Goal: Task Accomplishment & Management: Use online tool/utility

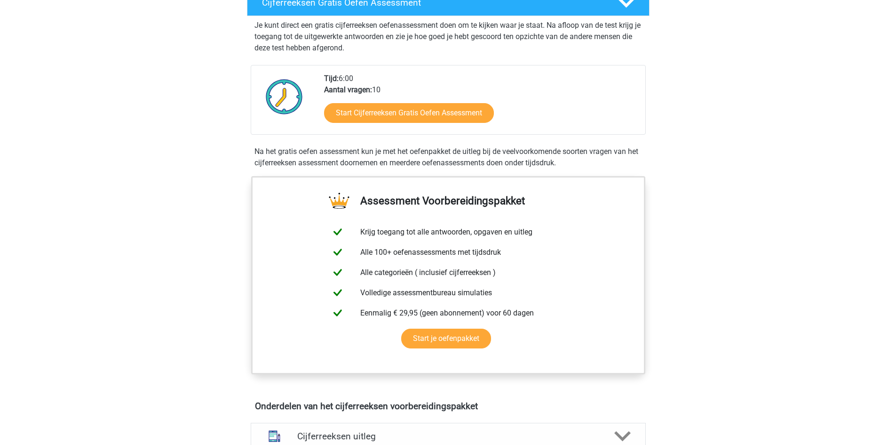
scroll to position [188, 0]
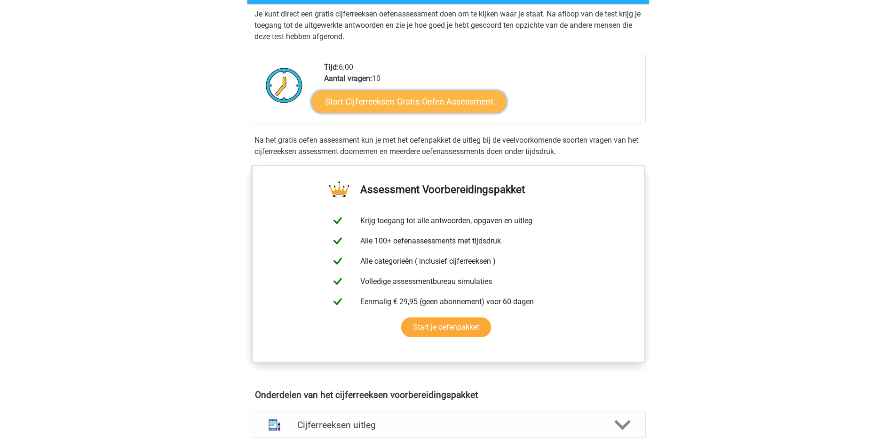
click at [399, 112] on link "Start Cijferreeksen Gratis Oefen Assessment" at bounding box center [408, 101] width 195 height 23
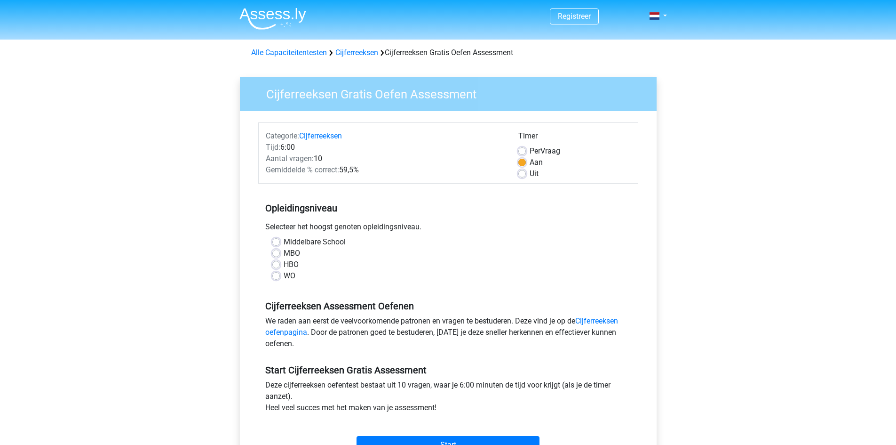
click at [288, 263] on label "HBO" at bounding box center [291, 264] width 15 height 11
click at [280, 263] on input "HBO" at bounding box center [276, 263] width 8 height 9
radio input "true"
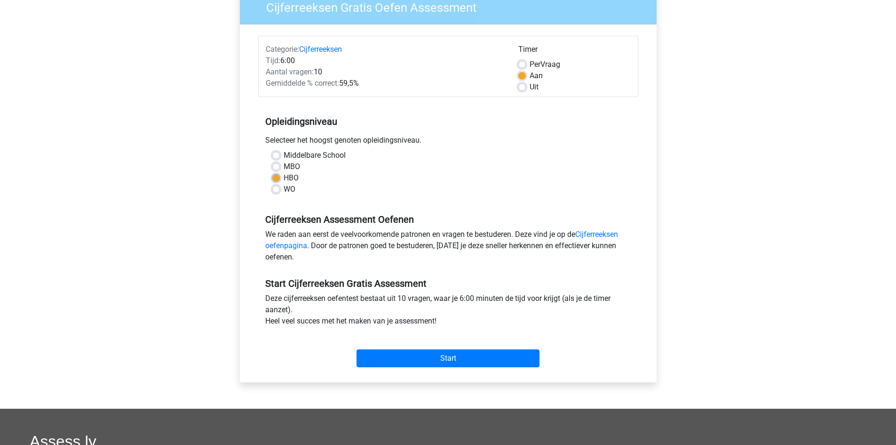
scroll to position [94, 0]
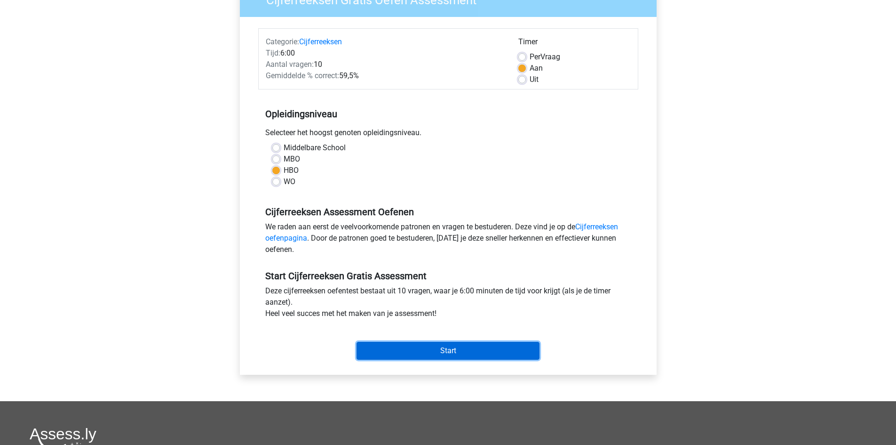
click at [417, 351] on input "Start" at bounding box center [448, 351] width 183 height 18
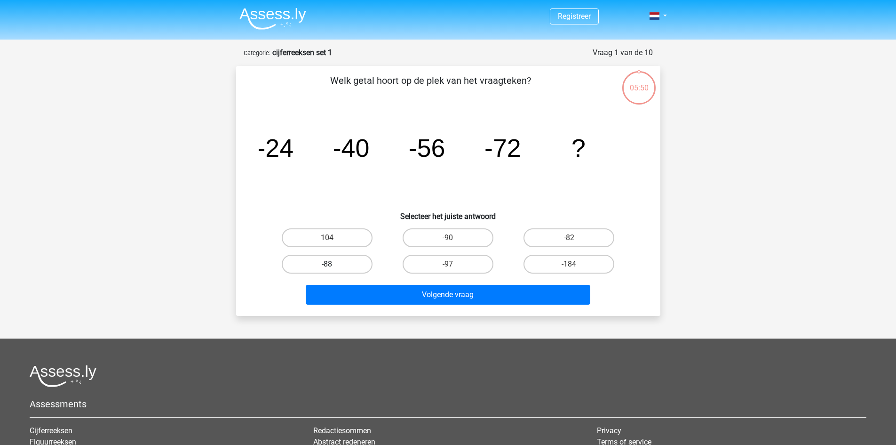
click at [343, 260] on label "-88" at bounding box center [327, 263] width 91 height 19
click at [333, 264] on input "-88" at bounding box center [330, 267] width 6 height 6
radio input "true"
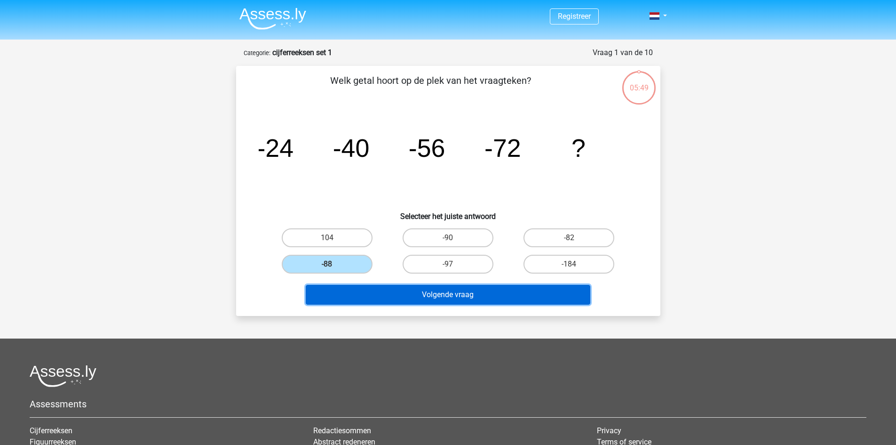
click at [389, 294] on button "Volgende vraag" at bounding box center [448, 295] width 285 height 20
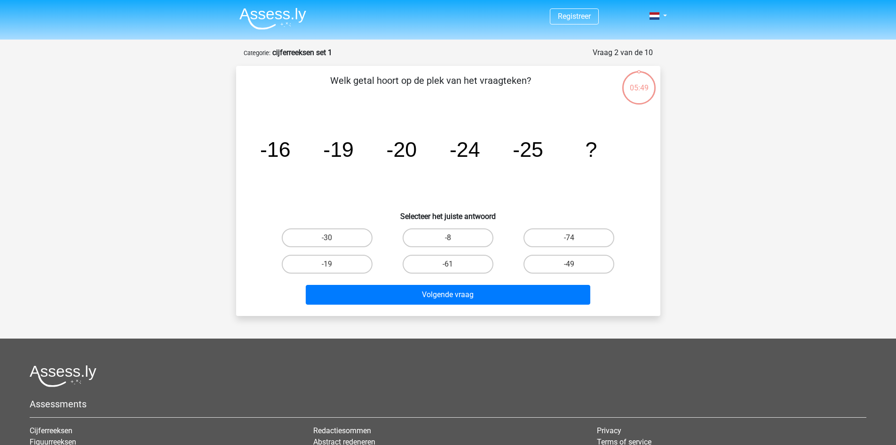
scroll to position [47, 0]
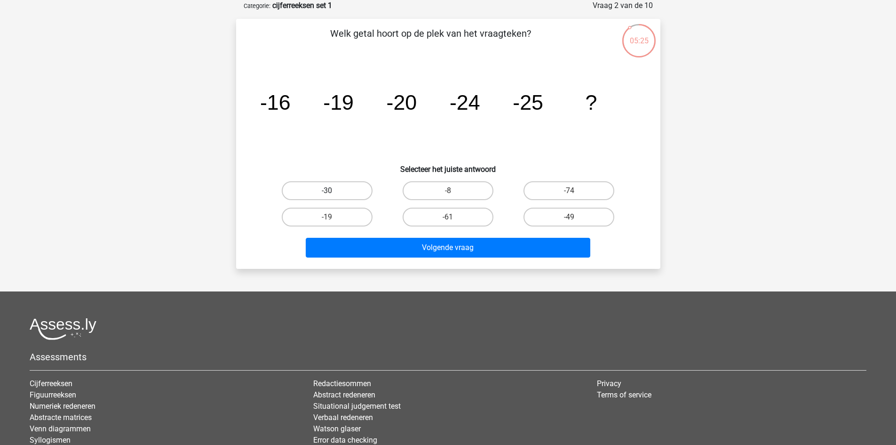
click at [341, 191] on label "-30" at bounding box center [327, 190] width 91 height 19
click at [333, 191] on input "-30" at bounding box center [330, 194] width 6 height 6
radio input "true"
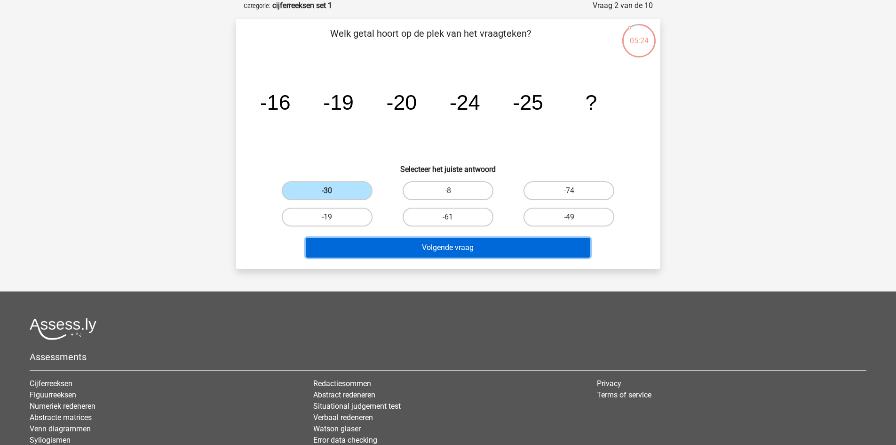
click at [396, 244] on button "Volgende vraag" at bounding box center [448, 248] width 285 height 20
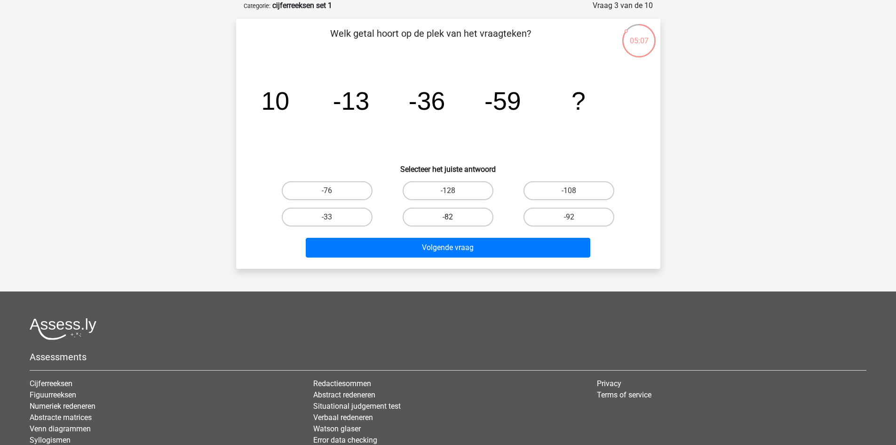
click at [431, 216] on label "-82" at bounding box center [448, 216] width 91 height 19
click at [448, 217] on input "-82" at bounding box center [451, 220] width 6 height 6
radio input "true"
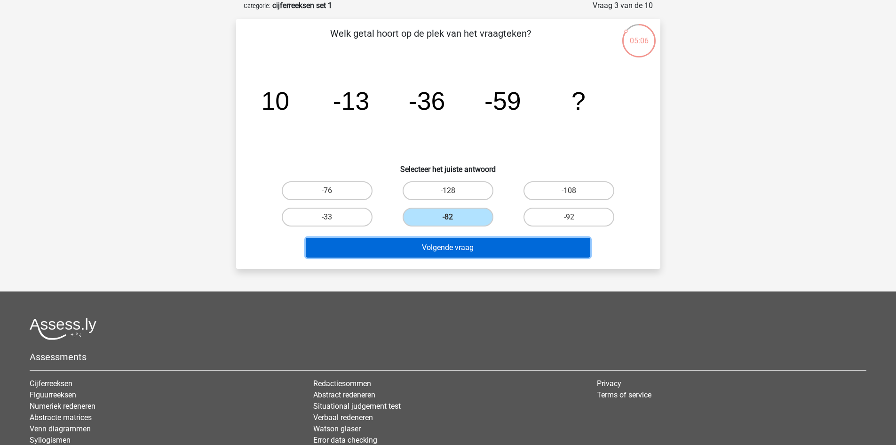
click at [430, 247] on button "Volgende vraag" at bounding box center [448, 248] width 285 height 20
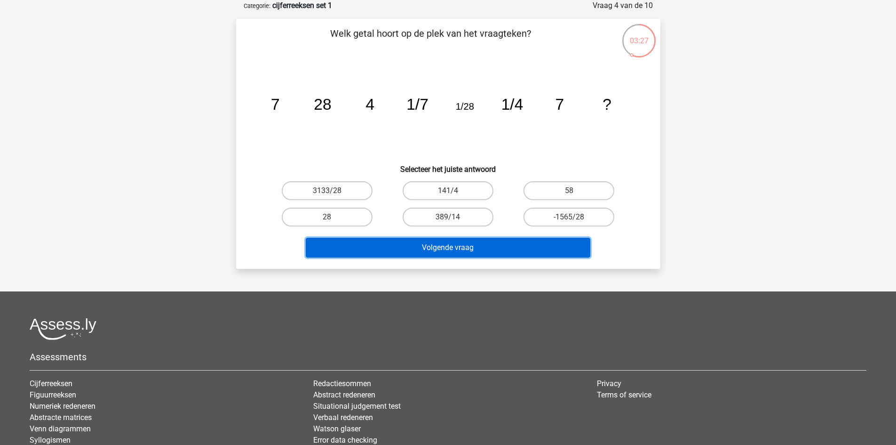
click at [456, 247] on button "Volgende vraag" at bounding box center [448, 248] width 285 height 20
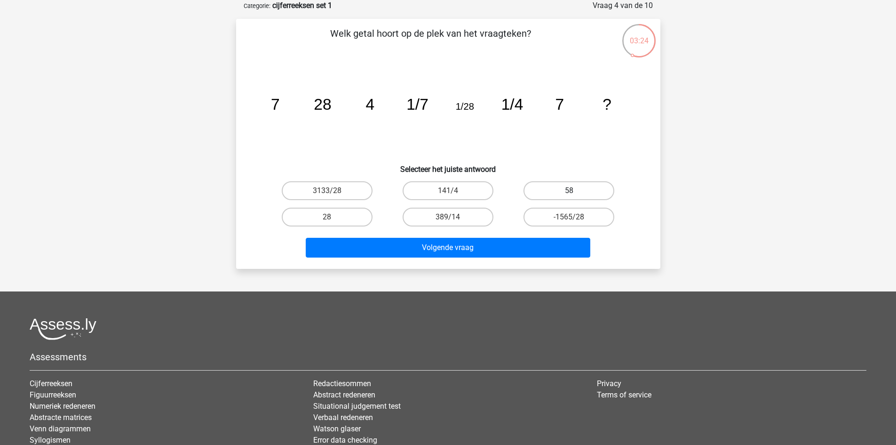
click at [554, 189] on label "58" at bounding box center [569, 190] width 91 height 19
click at [569, 191] on input "58" at bounding box center [572, 194] width 6 height 6
radio input "true"
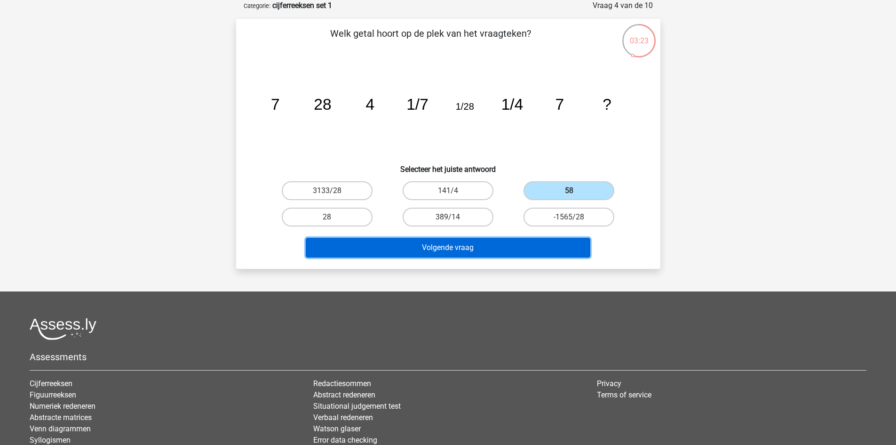
click at [503, 248] on button "Volgende vraag" at bounding box center [448, 248] width 285 height 20
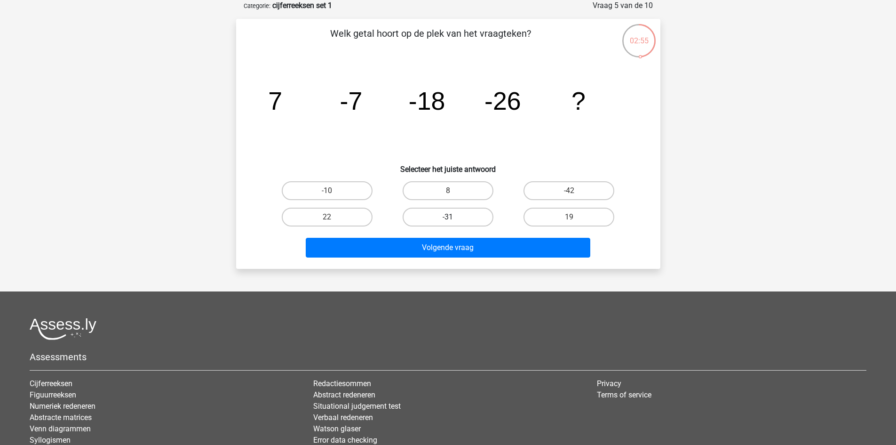
click at [467, 219] on label "-31" at bounding box center [448, 216] width 91 height 19
click at [454, 219] on input "-31" at bounding box center [451, 220] width 6 height 6
radio input "true"
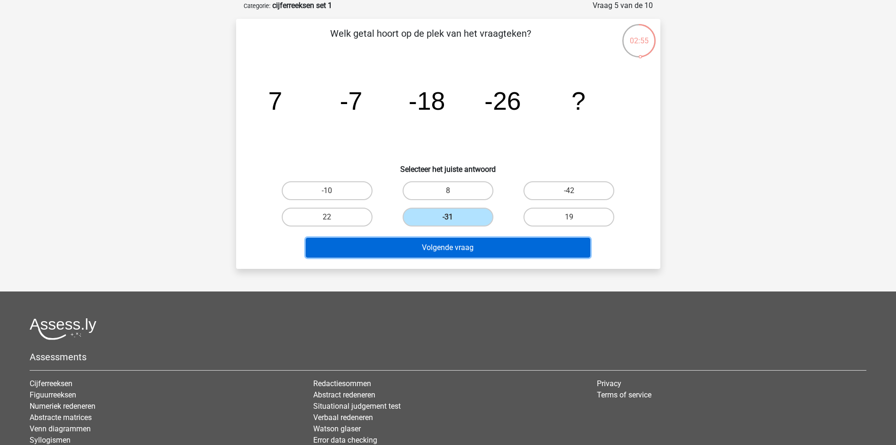
click at [454, 243] on button "Volgende vraag" at bounding box center [448, 248] width 285 height 20
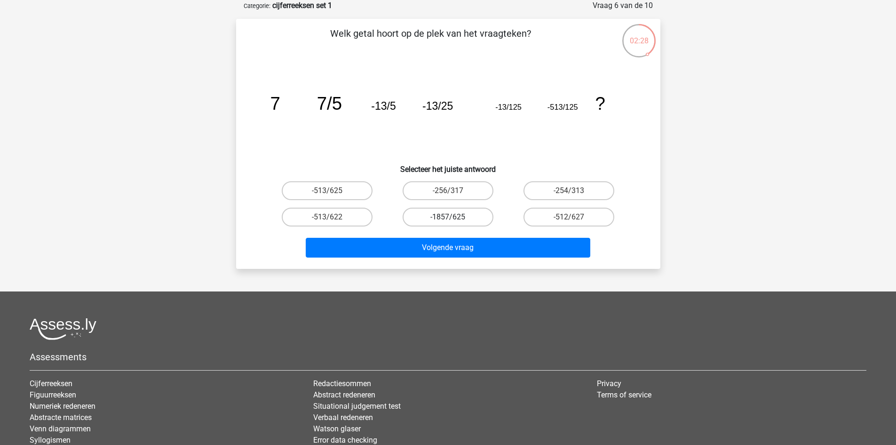
click at [459, 220] on label "-1857/625" at bounding box center [448, 216] width 91 height 19
click at [454, 220] on input "-1857/625" at bounding box center [451, 220] width 6 height 6
radio input "true"
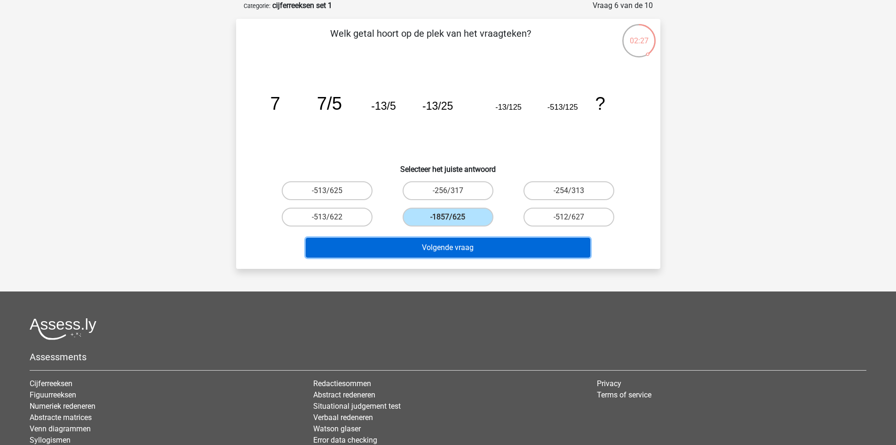
click at [466, 249] on button "Volgende vraag" at bounding box center [448, 248] width 285 height 20
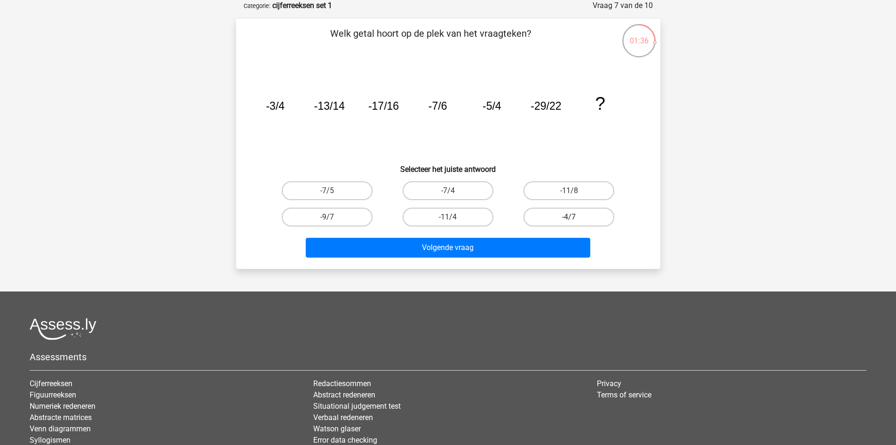
click at [579, 219] on label "-4/7" at bounding box center [569, 216] width 91 height 19
click at [575, 219] on input "-4/7" at bounding box center [572, 220] width 6 height 6
radio input "true"
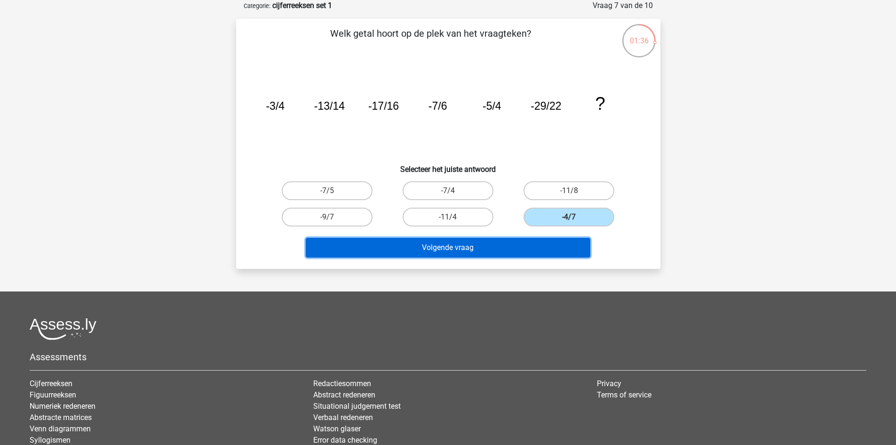
click at [453, 250] on button "Volgende vraag" at bounding box center [448, 248] width 285 height 20
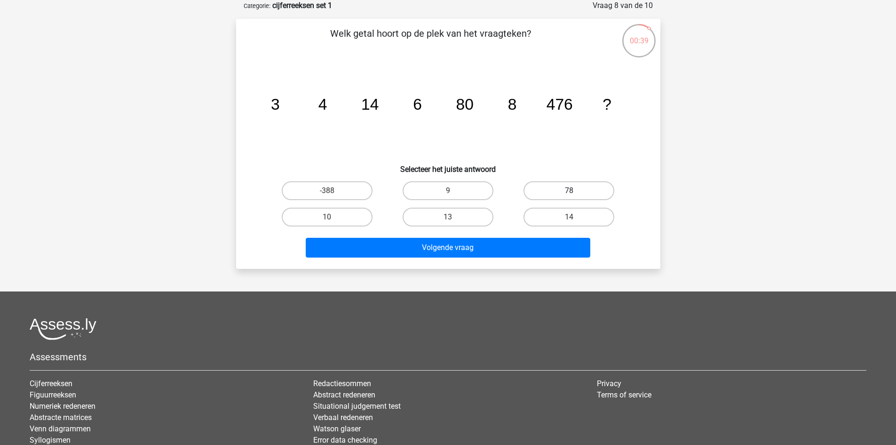
click at [558, 191] on label "78" at bounding box center [569, 190] width 91 height 19
click at [569, 191] on input "78" at bounding box center [572, 194] width 6 height 6
radio input "true"
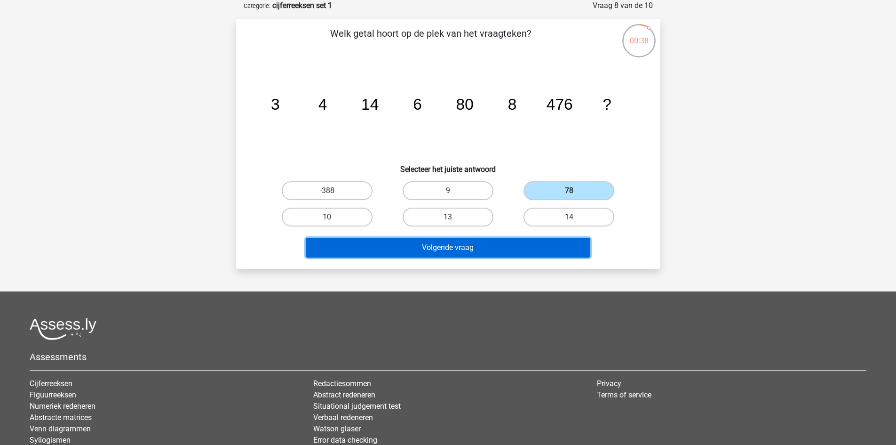
click at [469, 250] on button "Volgende vraag" at bounding box center [448, 248] width 285 height 20
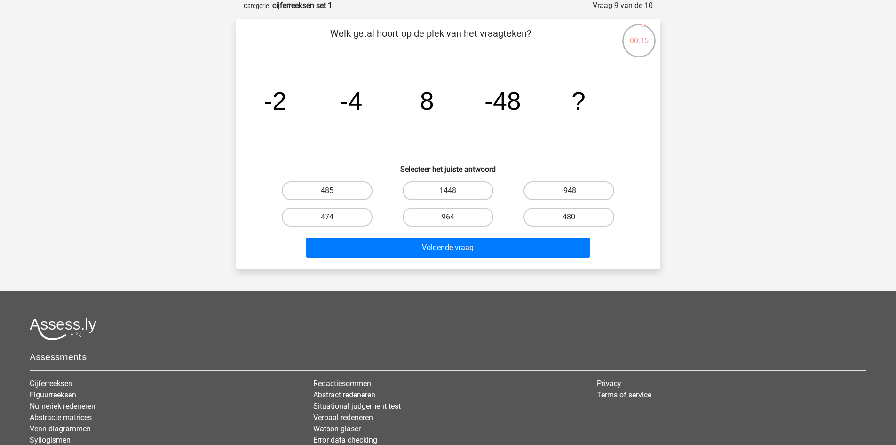
click at [561, 191] on label "-948" at bounding box center [569, 190] width 91 height 19
click at [569, 191] on input "-948" at bounding box center [572, 194] width 6 height 6
radio input "true"
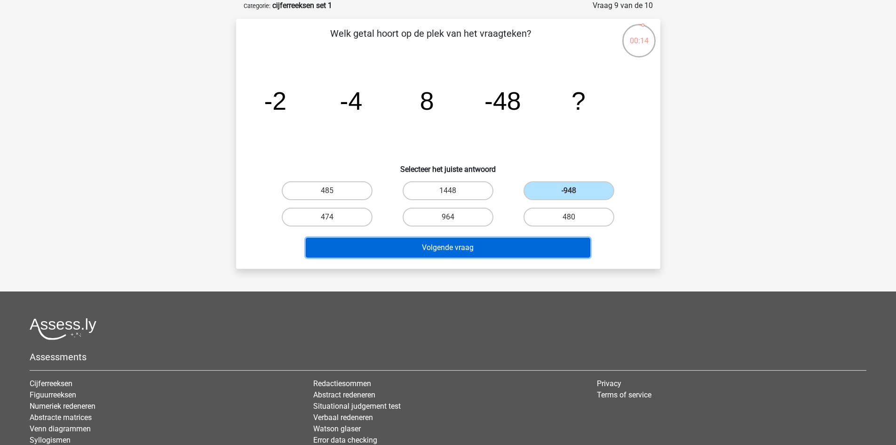
click at [501, 253] on button "Volgende vraag" at bounding box center [448, 248] width 285 height 20
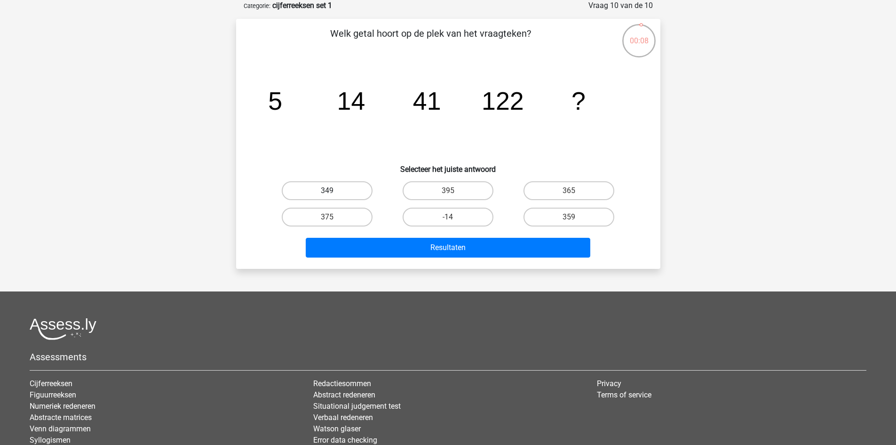
click at [347, 197] on label "349" at bounding box center [327, 190] width 91 height 19
click at [333, 197] on input "349" at bounding box center [330, 194] width 6 height 6
radio input "true"
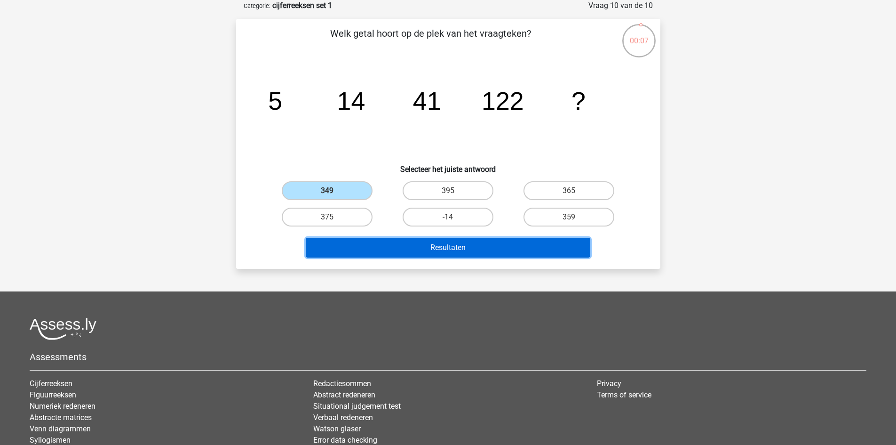
click at [391, 242] on button "Resultaten" at bounding box center [448, 248] width 285 height 20
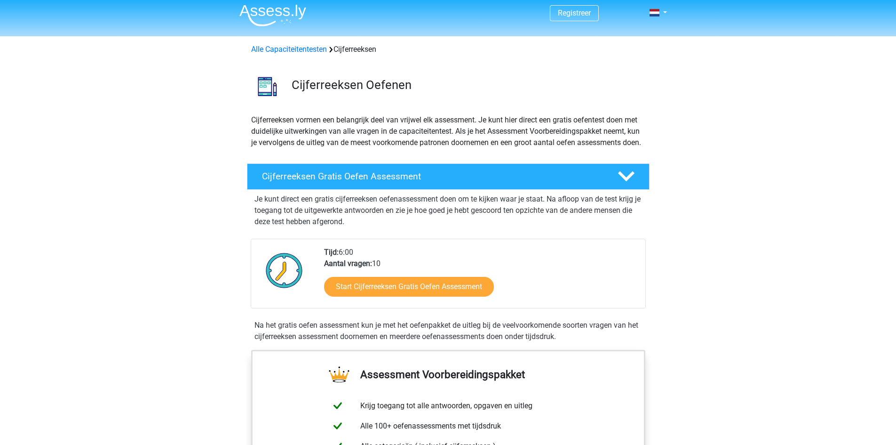
scroll to position [141, 0]
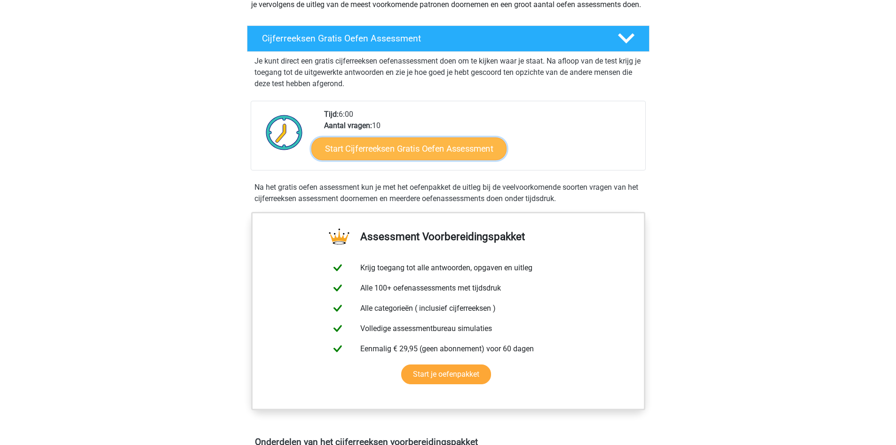
click at [434, 159] on link "Start Cijferreeksen Gratis Oefen Assessment" at bounding box center [408, 148] width 195 height 23
